Goal: Register for event/course

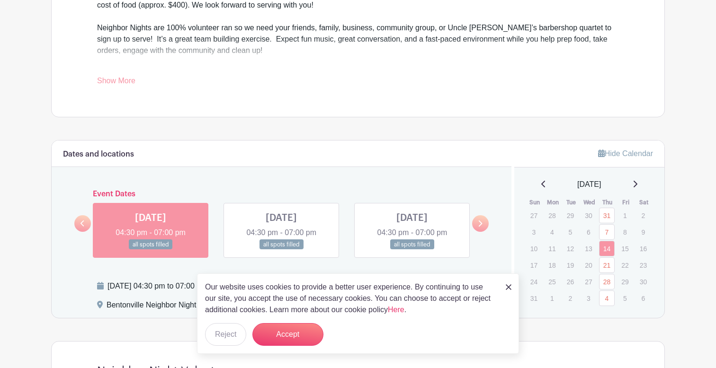
scroll to position [423, 0]
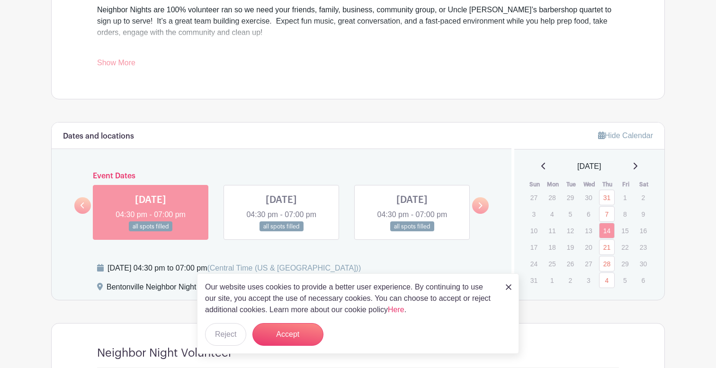
click at [474, 257] on div "Dates and locations Event Dates [DATE] 04:30 pm - 07:00 pm many spots open [DAT…" at bounding box center [282, 212] width 460 height 178
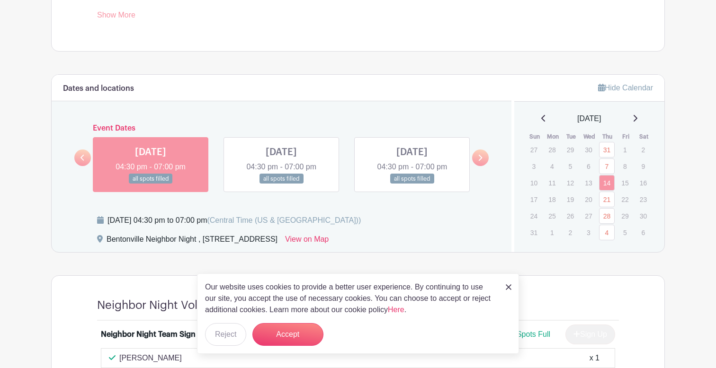
scroll to position [472, 0]
click at [480, 160] on link at bounding box center [480, 157] width 17 height 17
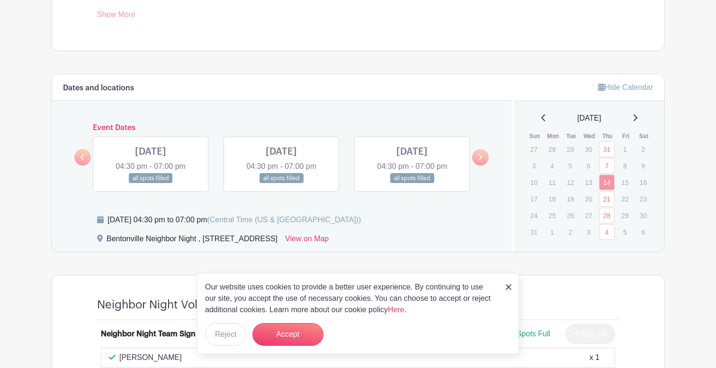
click at [480, 160] on link at bounding box center [480, 157] width 17 height 17
click at [473, 161] on link at bounding box center [480, 157] width 17 height 17
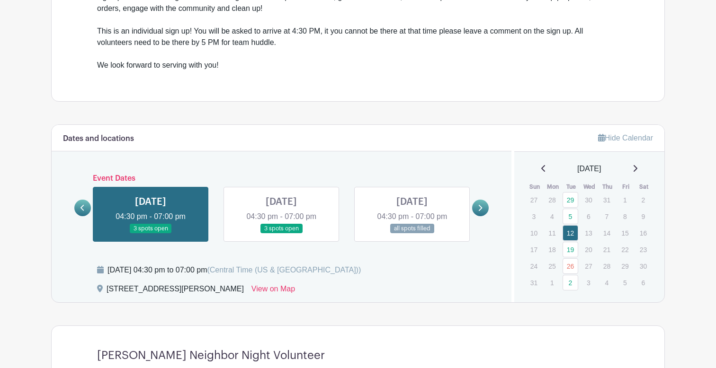
scroll to position [375, 0]
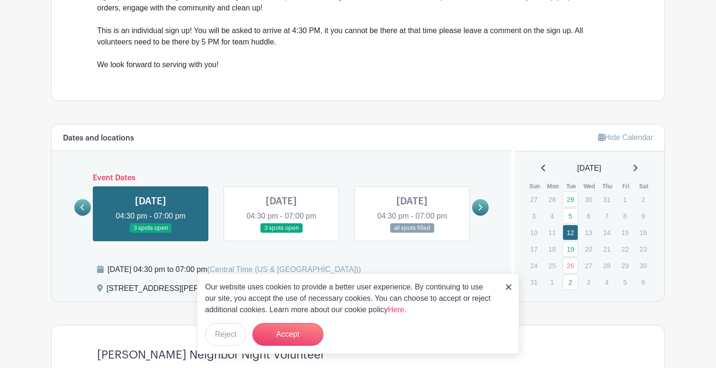
click at [481, 211] on link at bounding box center [480, 207] width 17 height 17
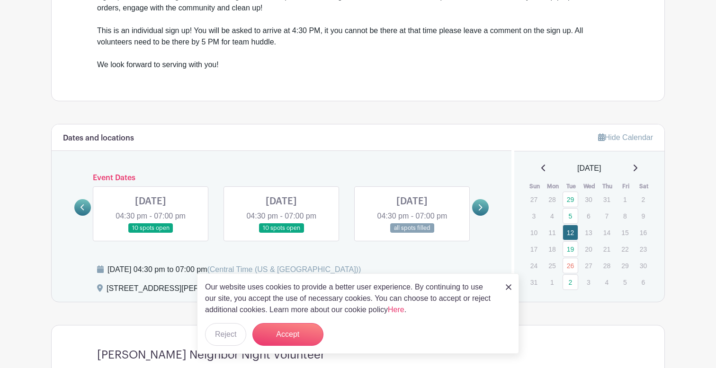
click at [509, 290] on img at bounding box center [509, 288] width 6 height 6
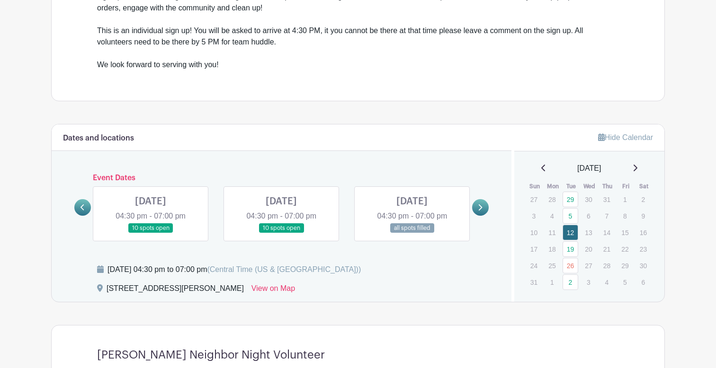
click at [477, 214] on link at bounding box center [480, 207] width 17 height 17
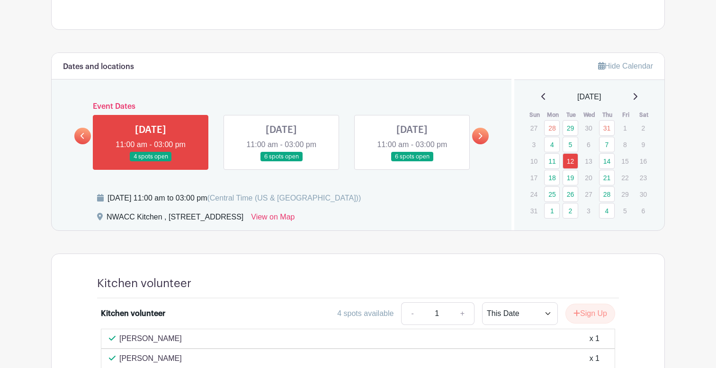
scroll to position [446, 0]
click at [412, 162] on link at bounding box center [412, 162] width 0 height 0
click at [475, 135] on link at bounding box center [480, 136] width 17 height 17
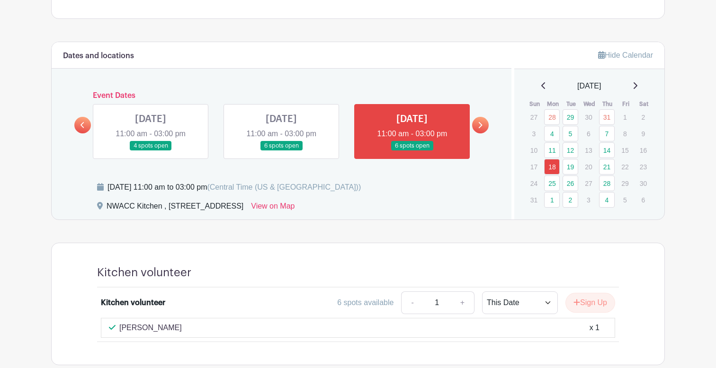
scroll to position [455, 0]
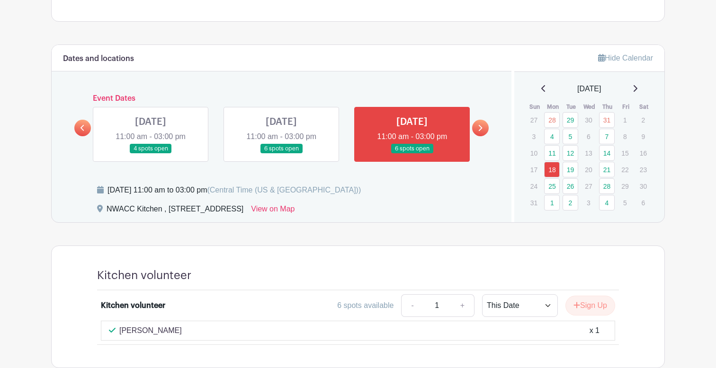
click at [281, 154] on link at bounding box center [281, 154] width 0 height 0
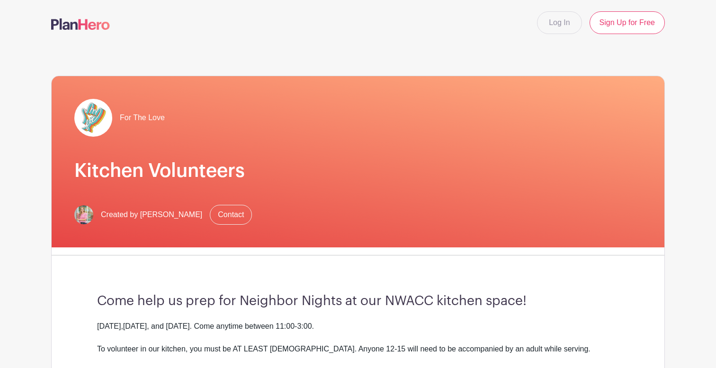
scroll to position [0, 0]
